Goal: Information Seeking & Learning: Learn about a topic

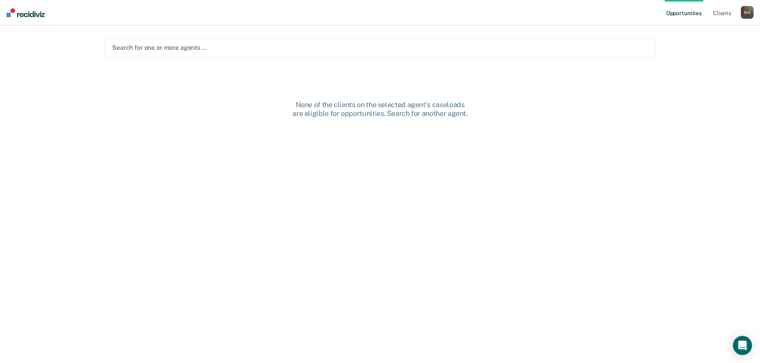
click at [126, 46] on div at bounding box center [380, 47] width 536 height 9
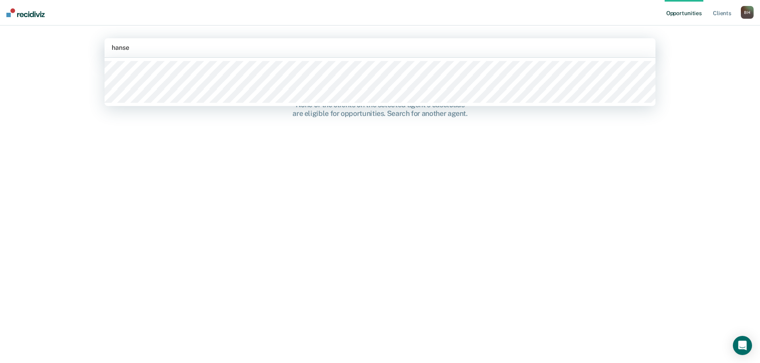
type input "[PERSON_NAME]"
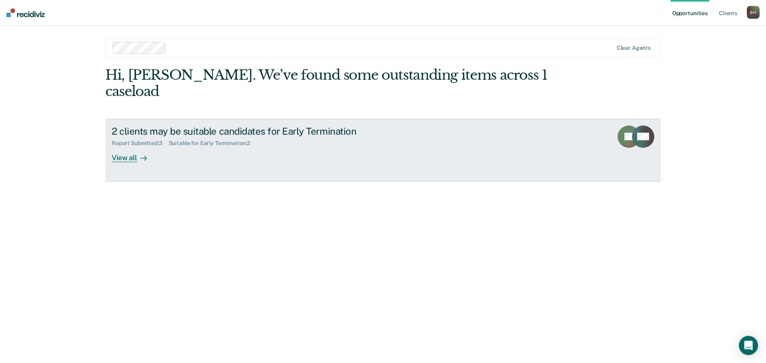
click at [131, 147] on div "View all" at bounding box center [134, 155] width 45 height 16
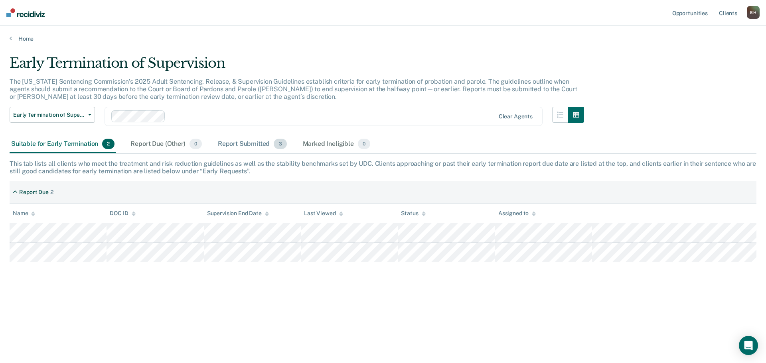
click at [238, 141] on div "Report Submitted 3" at bounding box center [252, 145] width 72 height 18
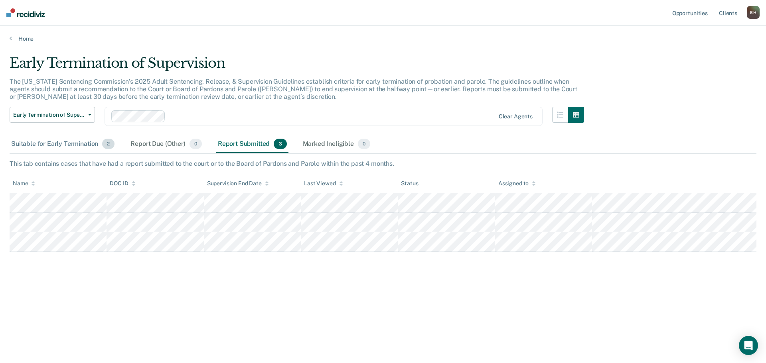
click at [59, 144] on div "Suitable for Early Termination 2" at bounding box center [63, 145] width 106 height 18
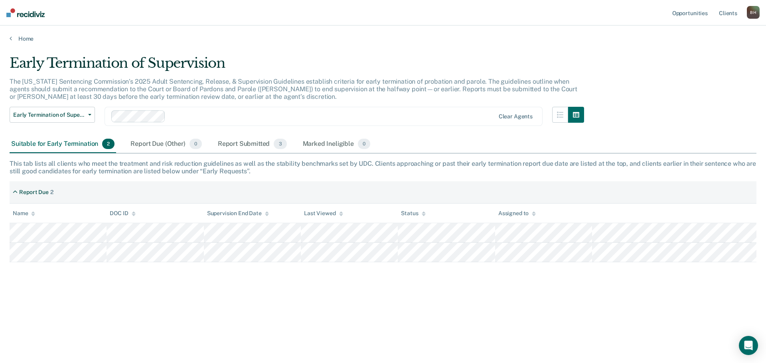
click at [84, 105] on div "The [US_STATE] Sentencing Commission’s 2025 Adult Sentencing, Release, & Superv…" at bounding box center [297, 93] width 574 height 30
click at [83, 118] on button "Early Termination of Supervision" at bounding box center [52, 115] width 85 height 16
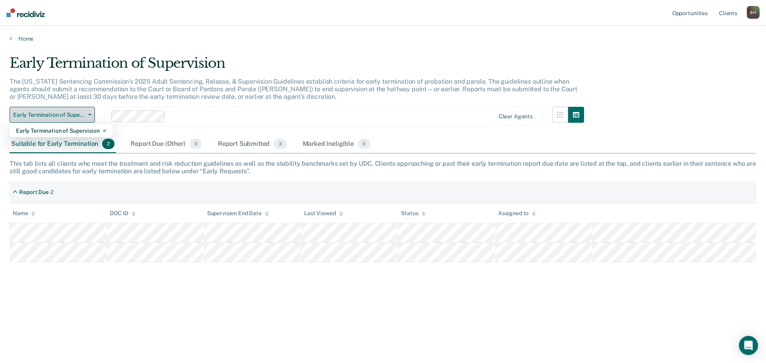
click at [84, 114] on span "Early Termination of Supervision" at bounding box center [49, 115] width 72 height 7
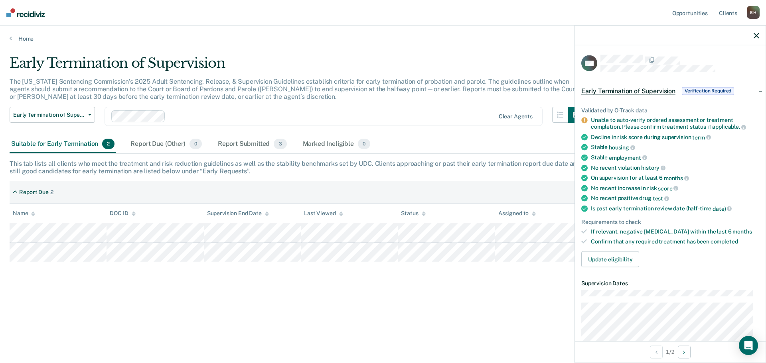
click at [353, 288] on div "Early Termination of Supervision The [US_STATE] Sentencing Commission’s 2025 Ad…" at bounding box center [383, 179] width 747 height 248
click at [754, 35] on icon "button" at bounding box center [756, 36] width 6 height 6
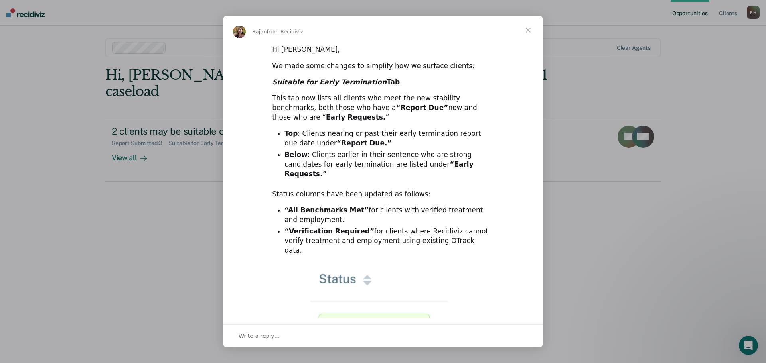
click at [530, 31] on span "Close" at bounding box center [528, 30] width 29 height 29
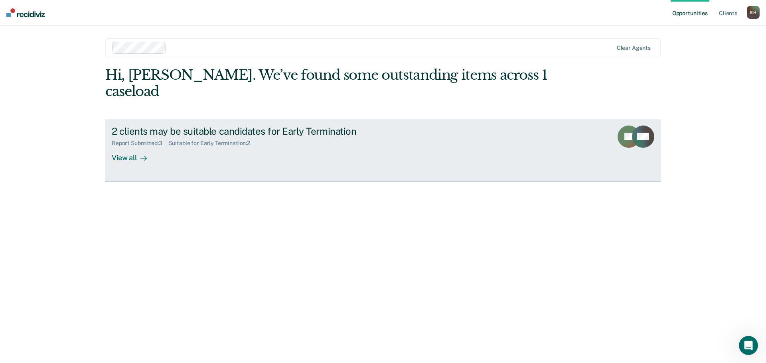
click at [387, 137] on div "Report Submitted : 3 Suitable for Early Termination : 2" at bounding box center [252, 142] width 280 height 10
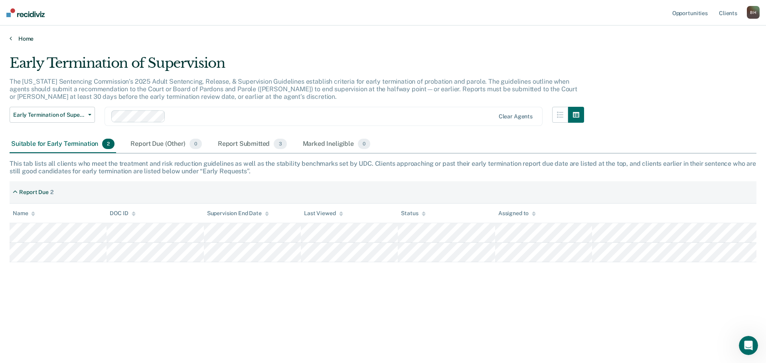
click at [26, 40] on link "Home" at bounding box center [383, 38] width 747 height 7
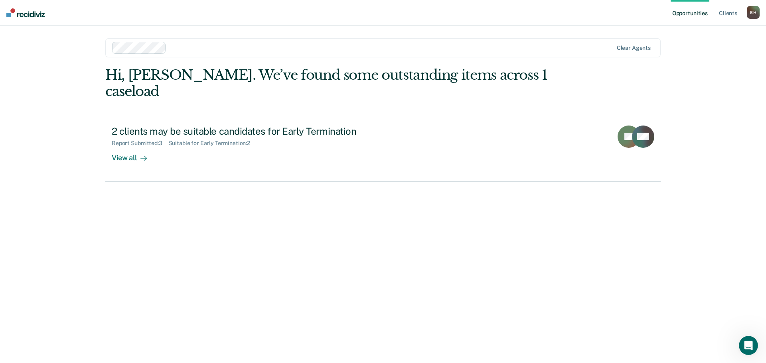
click at [698, 12] on link "Opportunities" at bounding box center [689, 13] width 39 height 26
click at [729, 11] on link "Client s" at bounding box center [728, 13] width 22 height 26
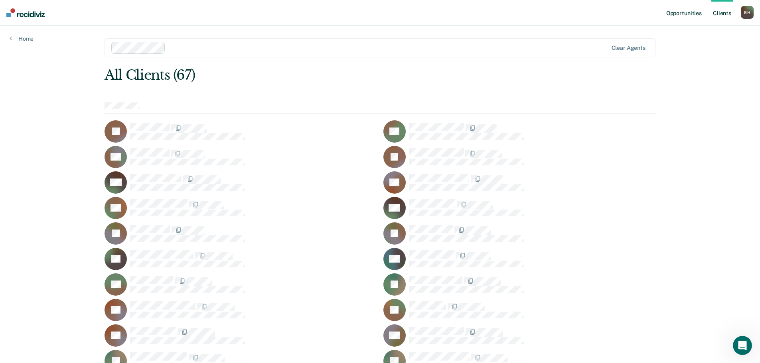
click at [687, 13] on link "Opportunities" at bounding box center [684, 13] width 39 height 26
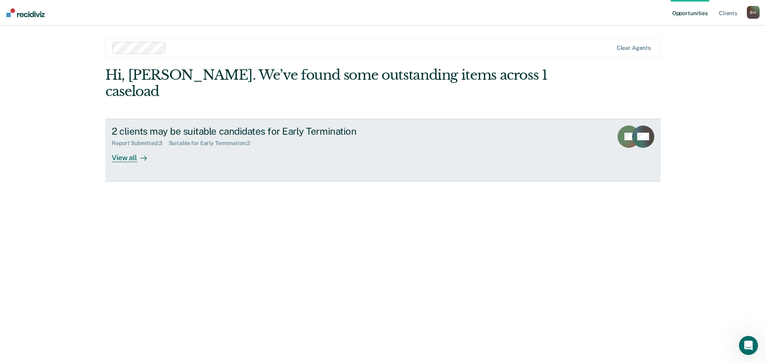
click at [128, 147] on div "View all" at bounding box center [134, 155] width 45 height 16
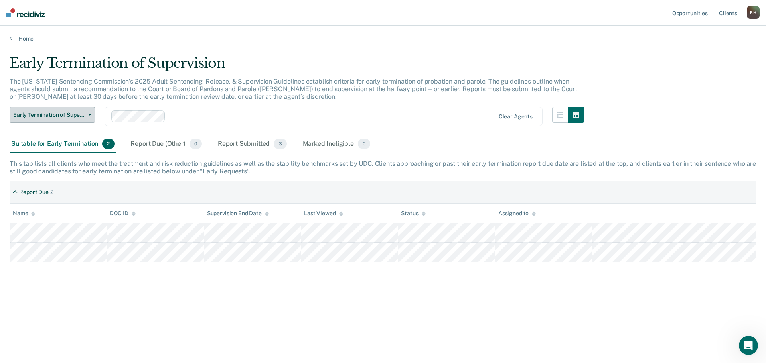
click at [85, 114] on span "Early Termination of Supervision" at bounding box center [49, 115] width 72 height 7
click at [85, 114] on span "button" at bounding box center [88, 115] width 6 height 2
click at [155, 144] on div "Report Due (Other) 0" at bounding box center [166, 145] width 74 height 18
